Goal: Communication & Community: Answer question/provide support

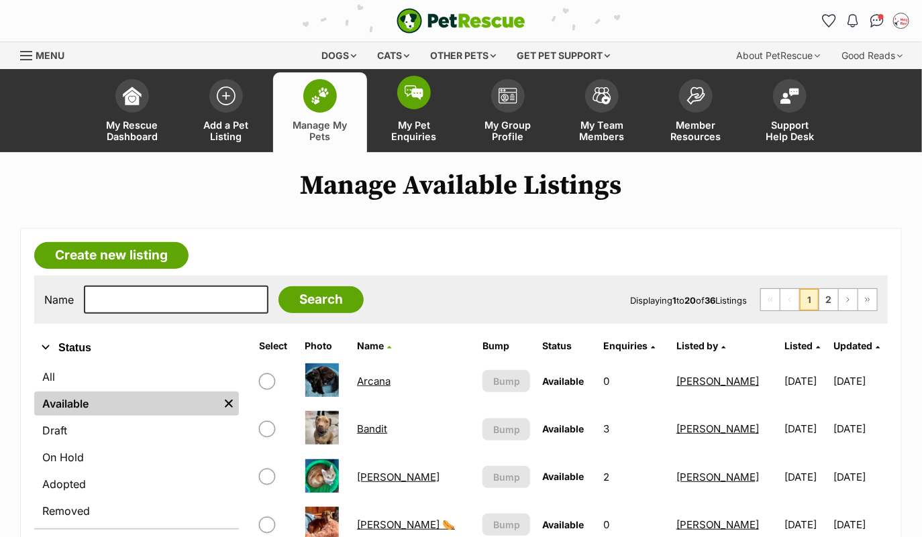
click at [418, 111] on link "My Pet Enquiries" at bounding box center [414, 112] width 94 height 80
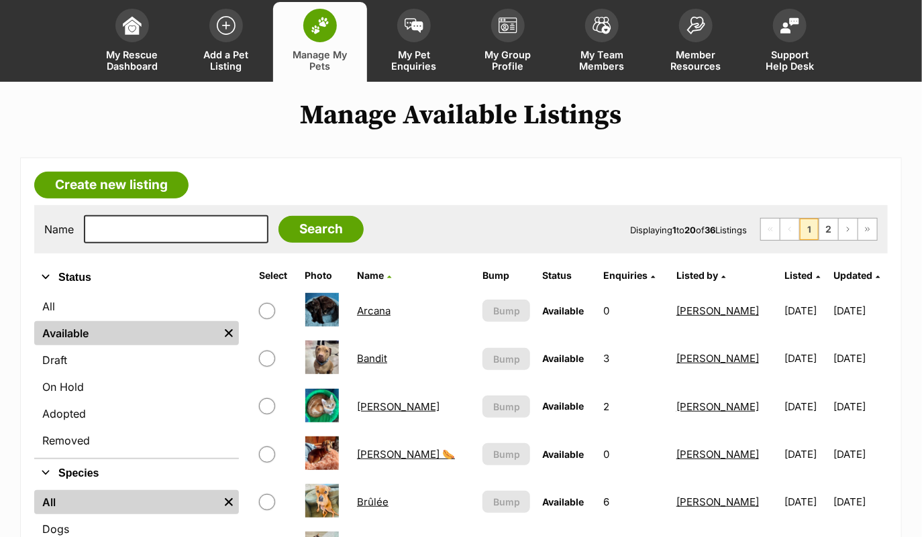
scroll to position [87, 0]
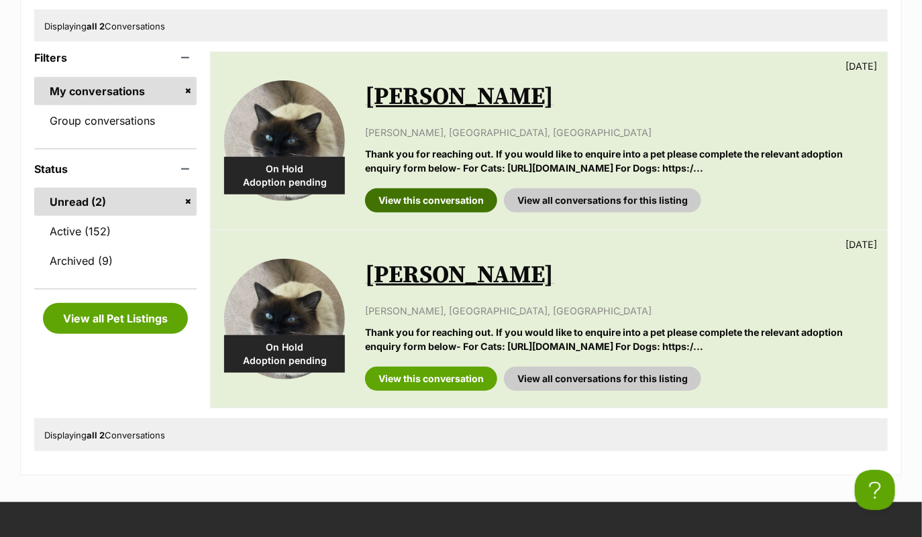
click at [412, 193] on link "View this conversation" at bounding box center [431, 200] width 132 height 24
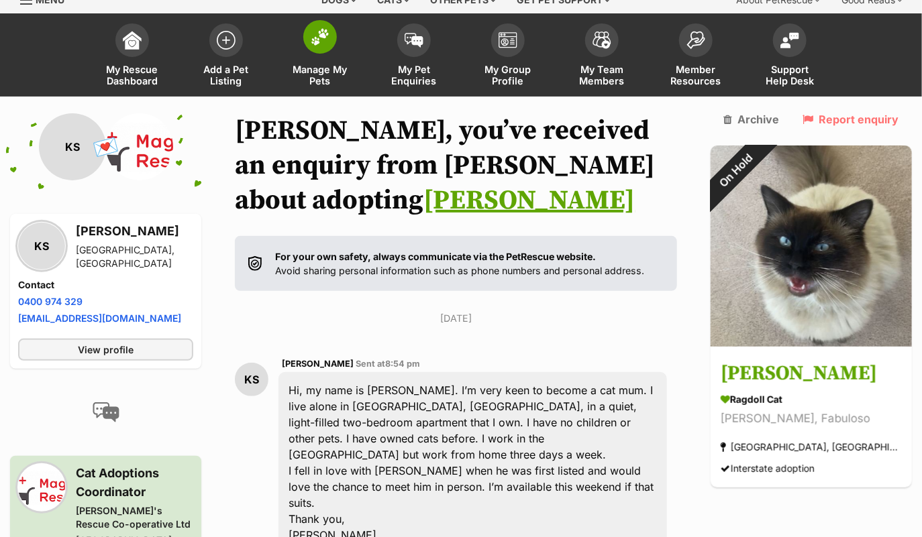
scroll to position [19, 0]
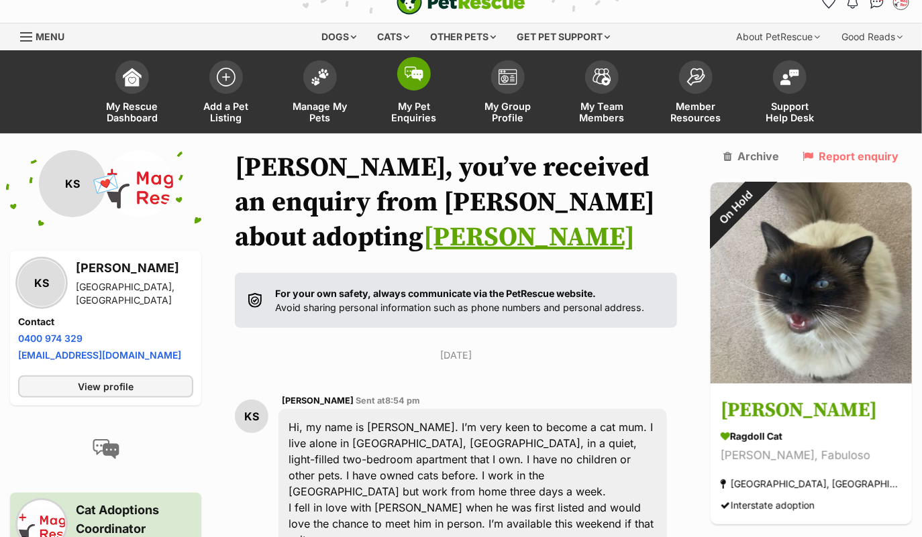
click at [419, 77] on img at bounding box center [413, 73] width 19 height 15
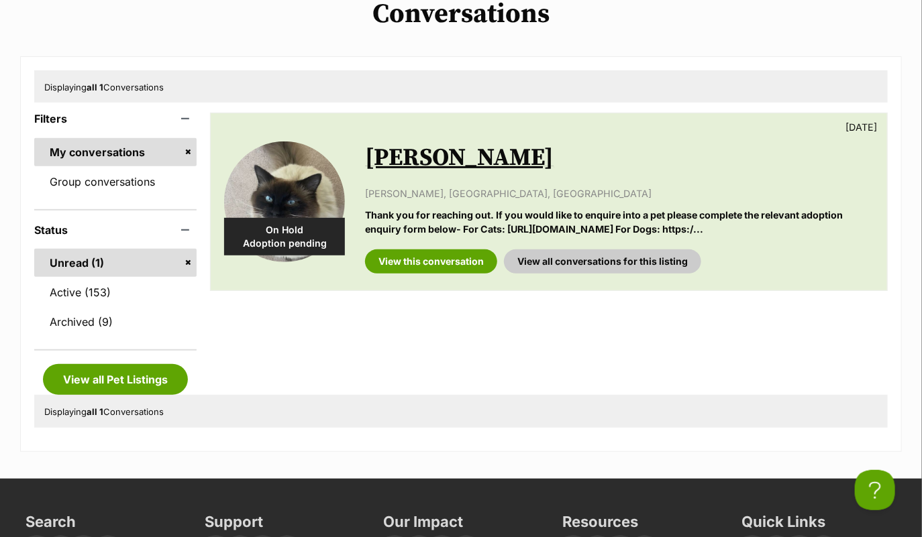
click at [391, 154] on link "Fabio" at bounding box center [459, 158] width 188 height 30
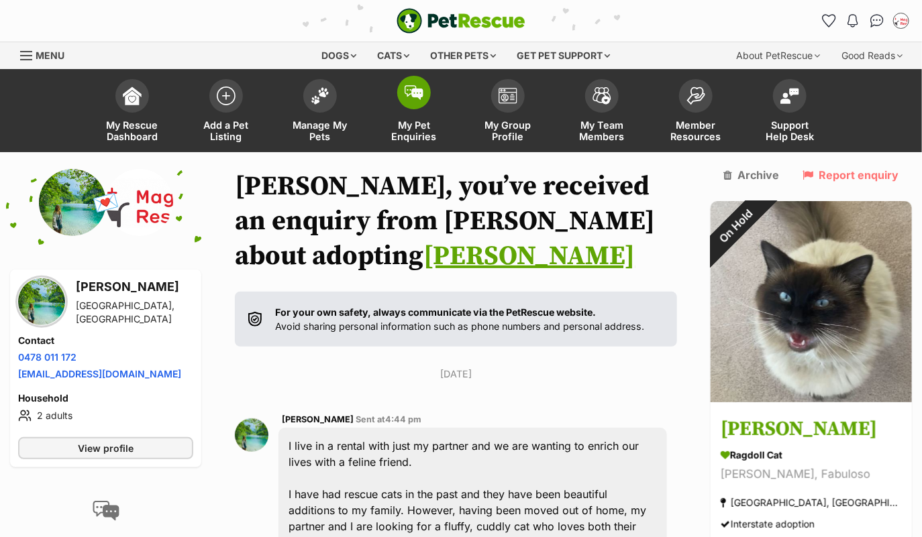
click at [415, 92] on img at bounding box center [413, 92] width 19 height 15
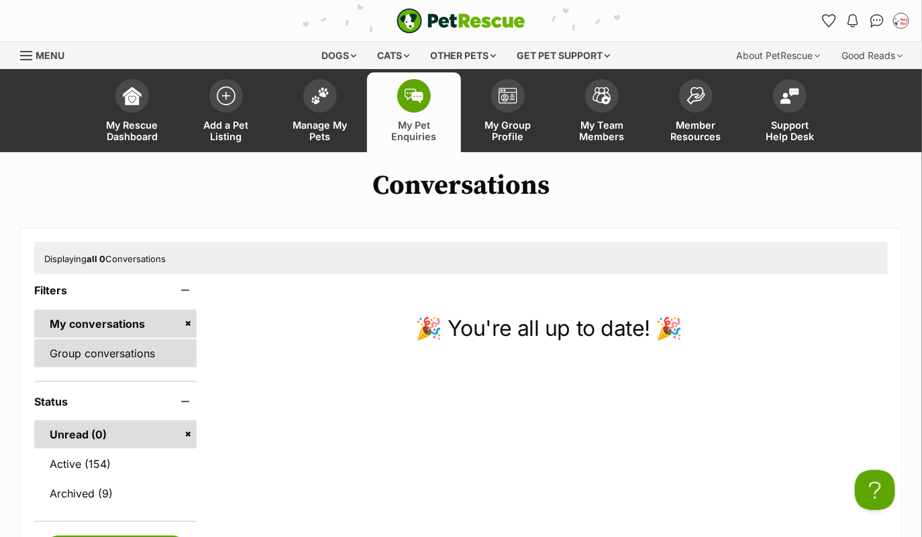
click at [136, 356] on link "Group conversations" at bounding box center [115, 353] width 162 height 28
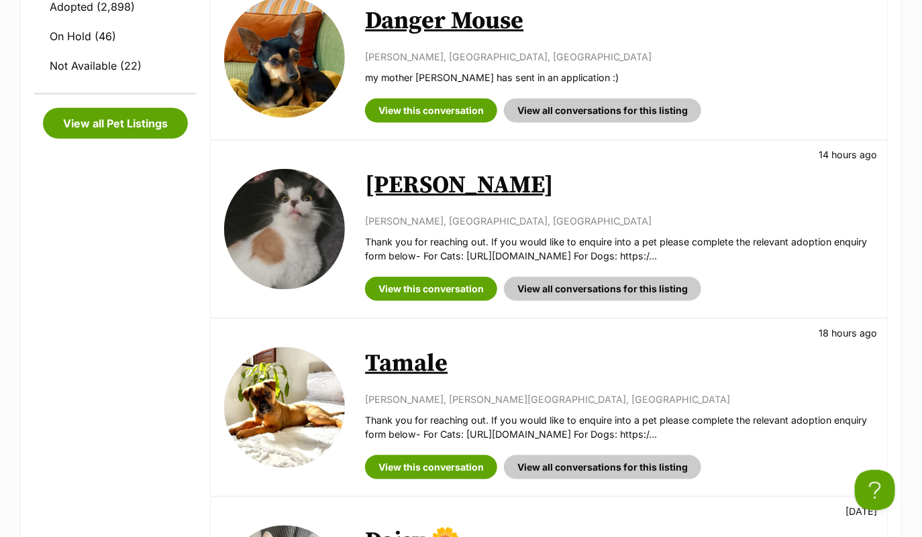
scroll to position [501, 0]
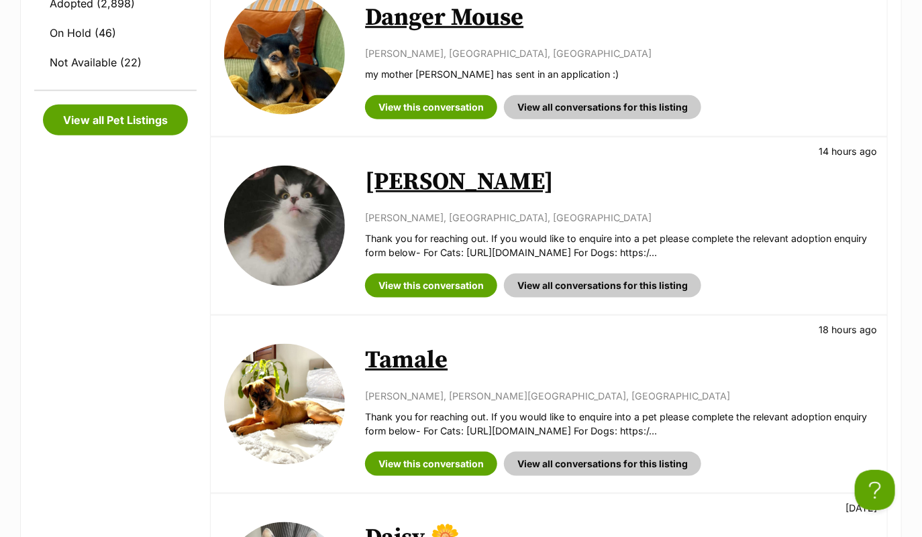
click at [472, 178] on link "[PERSON_NAME]" at bounding box center [459, 182] width 188 height 30
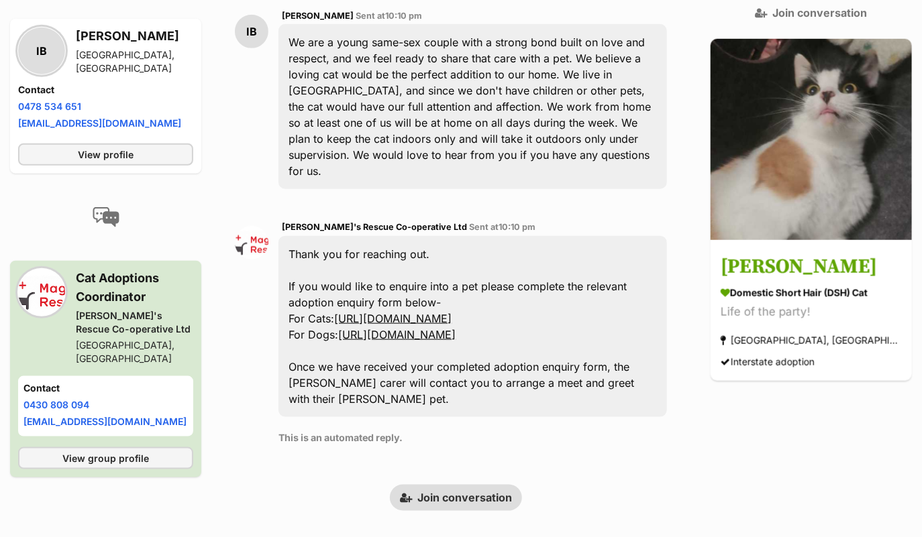
scroll to position [346, 0]
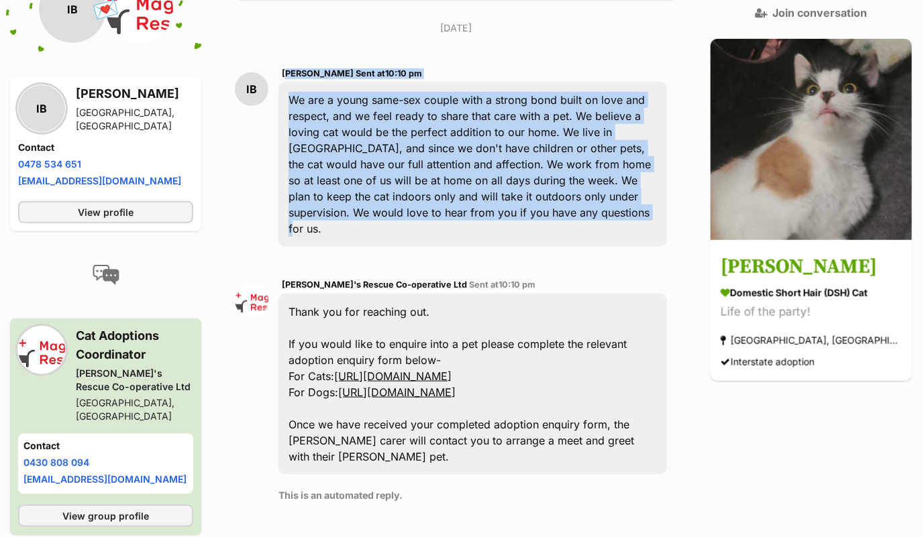
drag, startPoint x: 630, startPoint y: 218, endPoint x: 299, endPoint y: 69, distance: 363.3
click at [299, 69] on div "IB [PERSON_NAME] Sent at 10:10 pm We are a young same-sex couple with a strong …" at bounding box center [456, 157] width 442 height 202
drag, startPoint x: 637, startPoint y: 215, endPoint x: 304, endPoint y: 74, distance: 361.0
click at [304, 74] on div "Isha Batta Sent at 10:10 pm We are a young same-sex couple with a strong bond b…" at bounding box center [472, 157] width 388 height 182
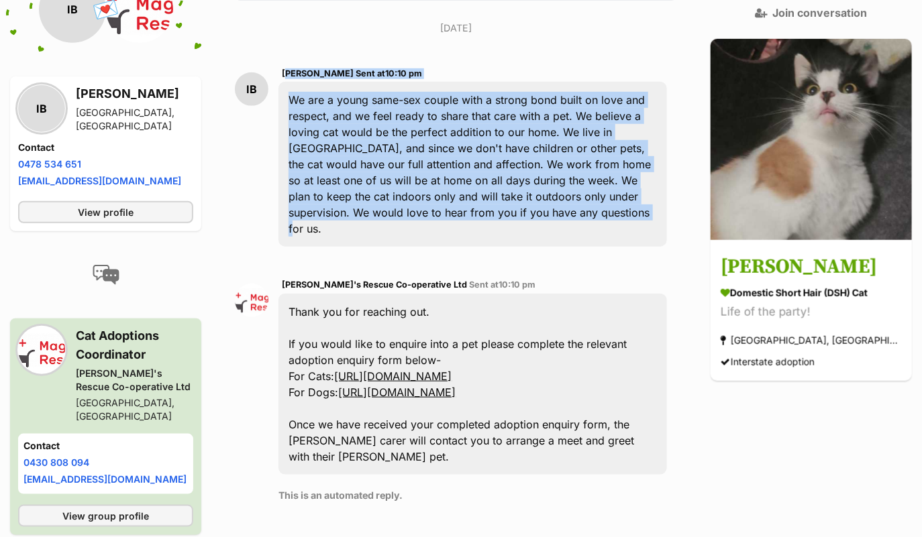
copy div "Isha Batta Sent at 10:10 pm We are a young same-sex couple with a strong bond b…"
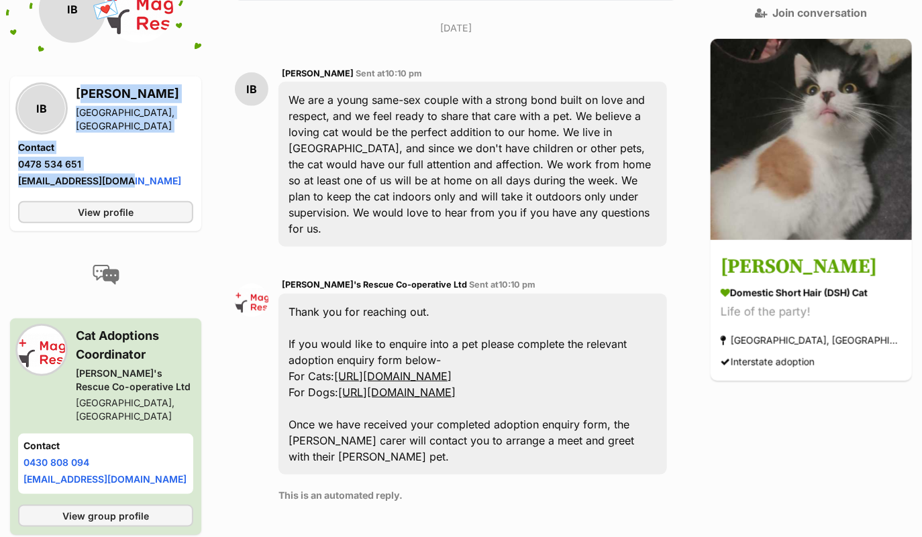
drag, startPoint x: 132, startPoint y: 160, endPoint x: 70, endPoint y: 87, distance: 96.2
click at [70, 87] on div "IB Isha Batta Parramatta, NSW Contact Phone number Phone number 0478 534 651 Em…" at bounding box center [105, 138] width 175 height 106
copy div "Isha Batta Parramatta, NSW Contact Phone number Phone number 0478 534 651 Email…"
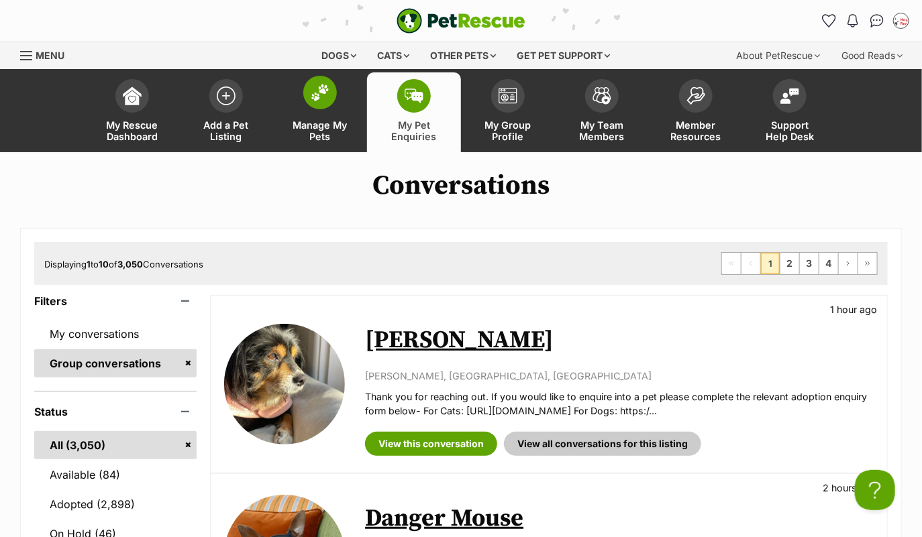
click at [328, 94] on img at bounding box center [320, 92] width 19 height 17
